Goal: Use online tool/utility: Utilize a website feature to perform a specific function

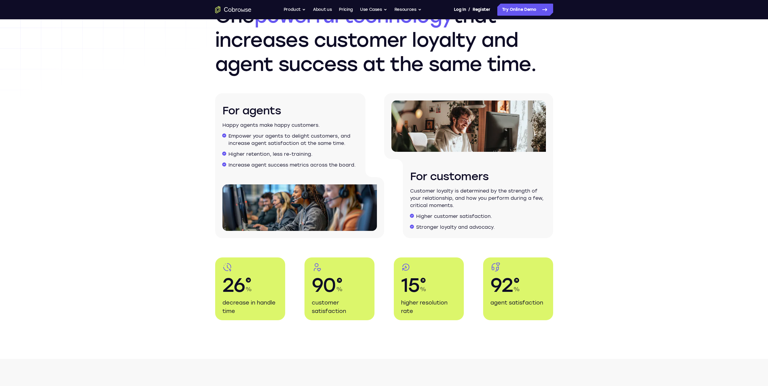
scroll to position [936, 0]
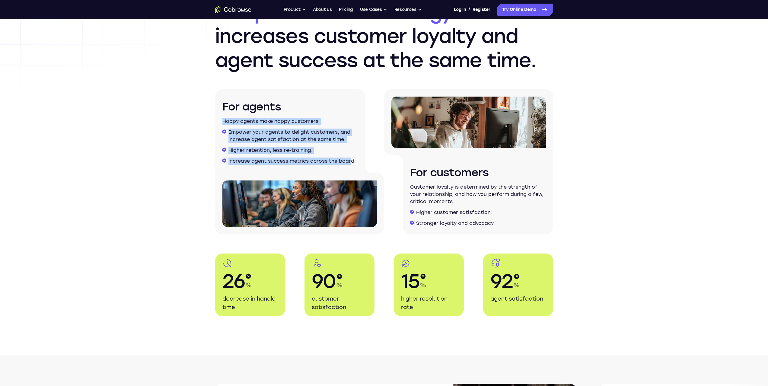
drag, startPoint x: 223, startPoint y: 122, endPoint x: 353, endPoint y: 165, distance: 136.6
click at [353, 165] on div "For agents Happy agents make happy customers. Empower your agents to delight cu…" at bounding box center [290, 131] width 150 height 84
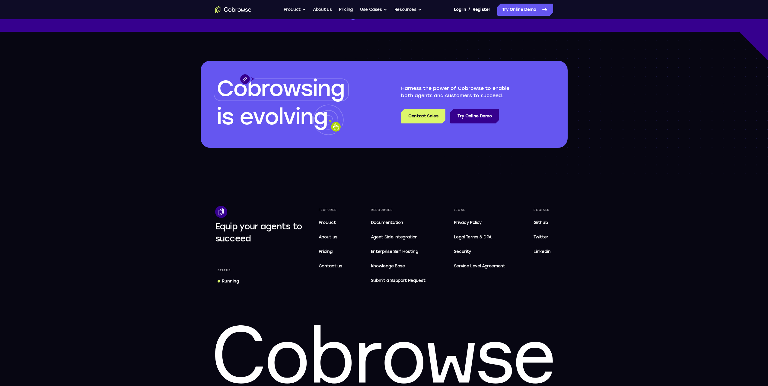
scroll to position [1730, 0]
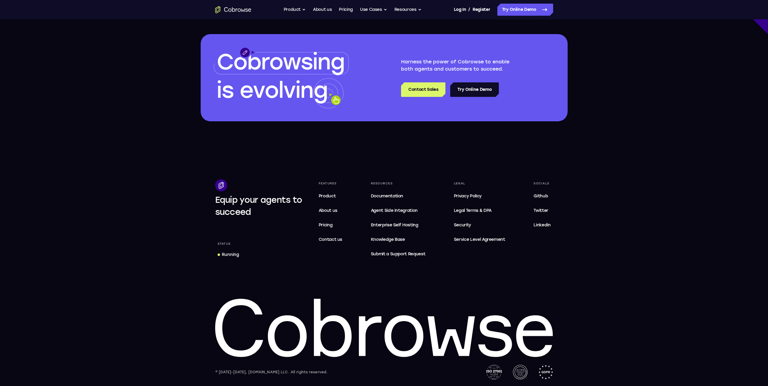
click at [466, 88] on link "Try Online Demo" at bounding box center [474, 89] width 49 height 14
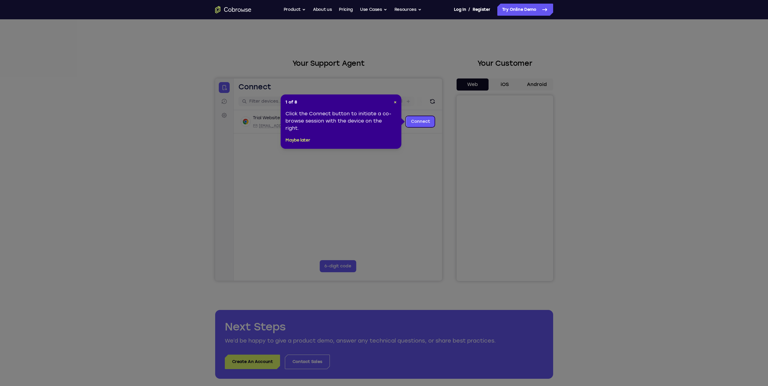
click at [411, 178] on icon at bounding box center [384, 193] width 768 height 386
click at [416, 120] on link "Connect" at bounding box center [420, 121] width 29 height 11
